Goal: Navigation & Orientation: Find specific page/section

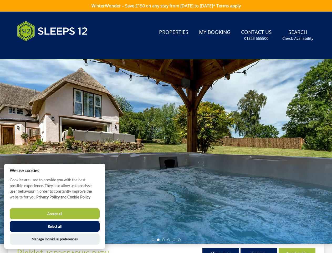
click at [166, 126] on div at bounding box center [166, 151] width 332 height 184
click at [298, 35] on link "Search Check Availability" at bounding box center [298, 35] width 35 height 17
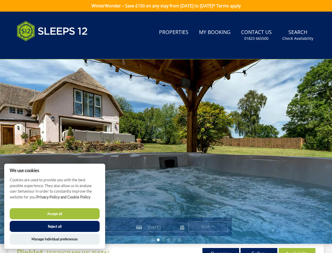
click at [166, 151] on div at bounding box center [166, 151] width 332 height 184
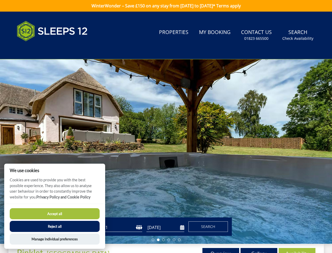
click at [153, 239] on li at bounding box center [153, 239] width 3 height 3
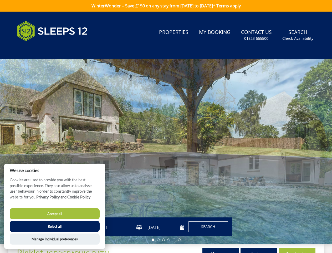
click at [158, 239] on li at bounding box center [158, 239] width 3 height 3
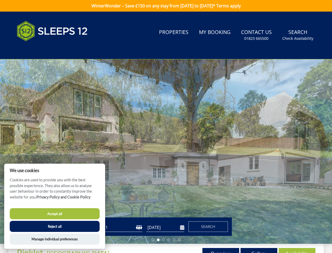
click at [164, 239] on li at bounding box center [163, 239] width 3 height 3
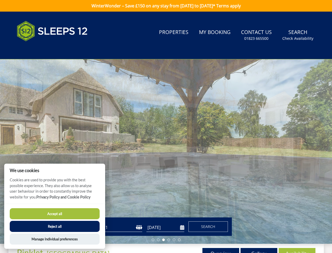
click at [169, 239] on li at bounding box center [169, 239] width 3 height 3
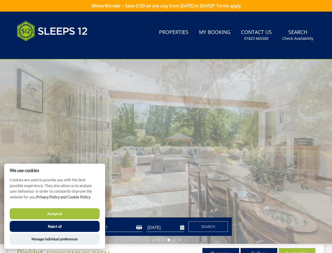
click at [174, 239] on li at bounding box center [174, 239] width 3 height 3
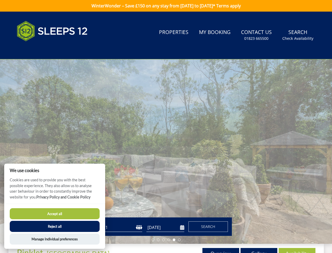
click at [179, 239] on li at bounding box center [179, 239] width 3 height 3
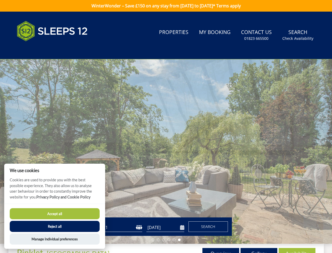
click at [55, 213] on button "Accept all" at bounding box center [55, 213] width 90 height 11
